Goal: Task Accomplishment & Management: Use online tool/utility

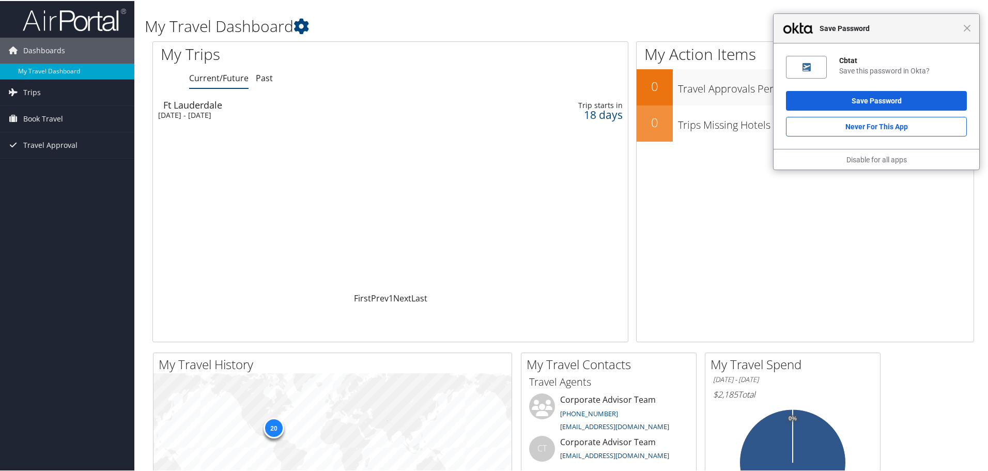
drag, startPoint x: 960, startPoint y: 32, endPoint x: 810, endPoint y: 49, distance: 151.3
click at [960, 32] on div "Close Save Password" at bounding box center [877, 27] width 206 height 29
click at [58, 123] on span "Book Travel" at bounding box center [43, 118] width 40 height 26
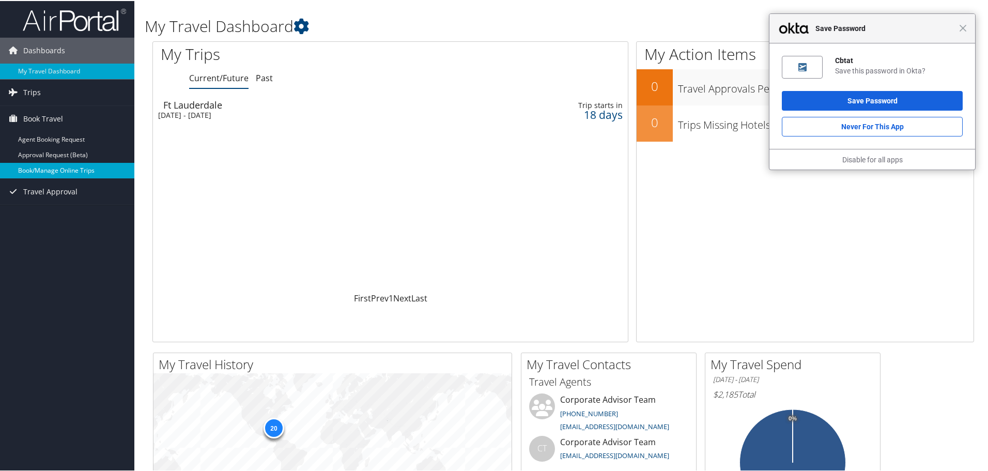
click at [52, 168] on link "Book/Manage Online Trips" at bounding box center [67, 170] width 134 height 16
